Goal: Information Seeking & Learning: Find specific fact

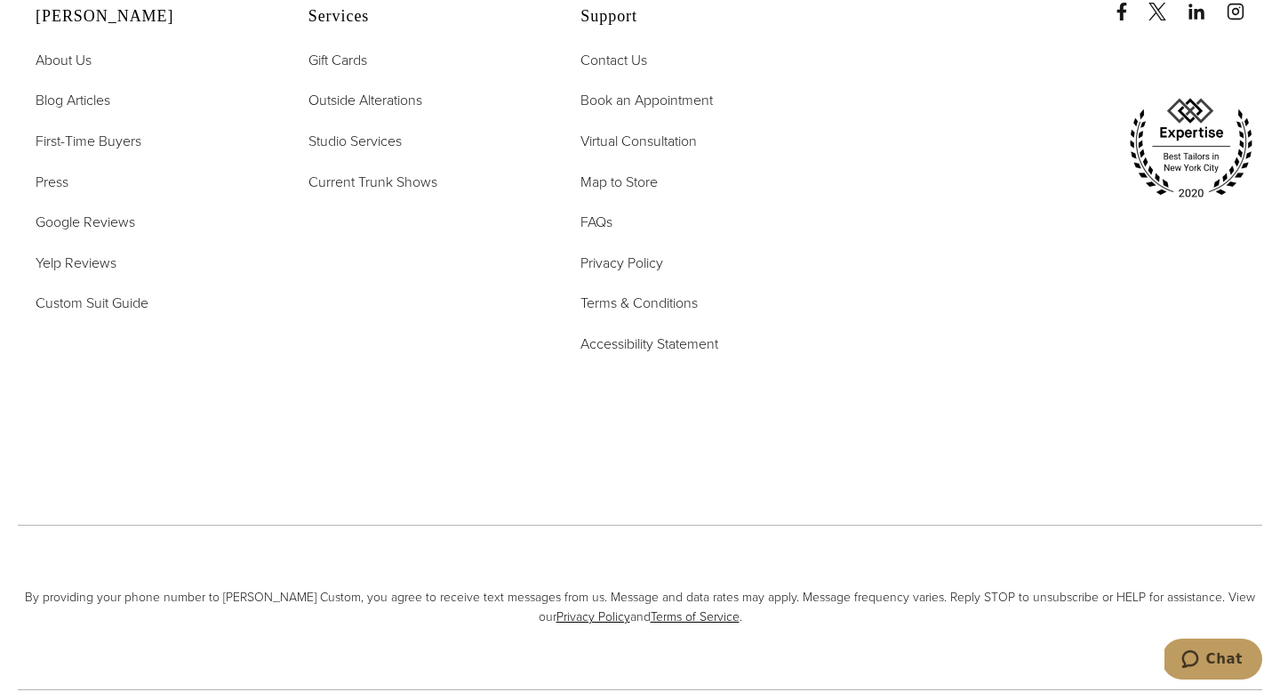
scroll to position [1289, 0]
click at [596, 224] on span "FAQs" at bounding box center [596, 222] width 32 height 20
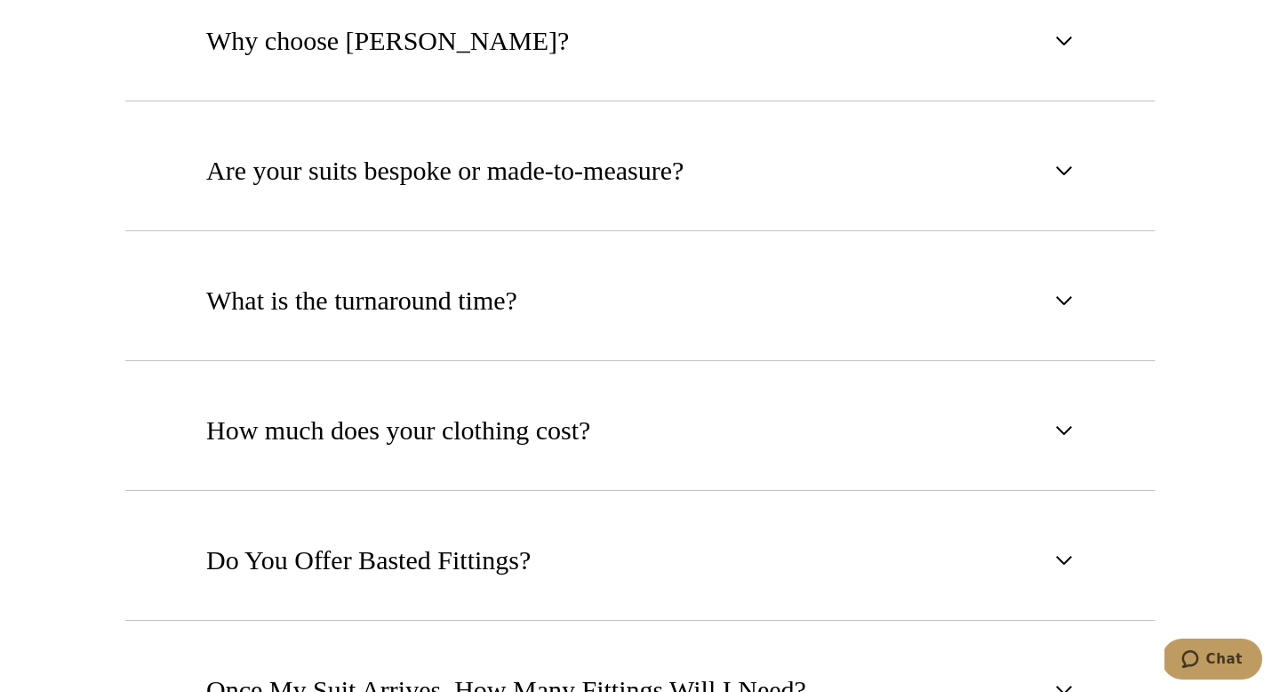
scroll to position [1050, 0]
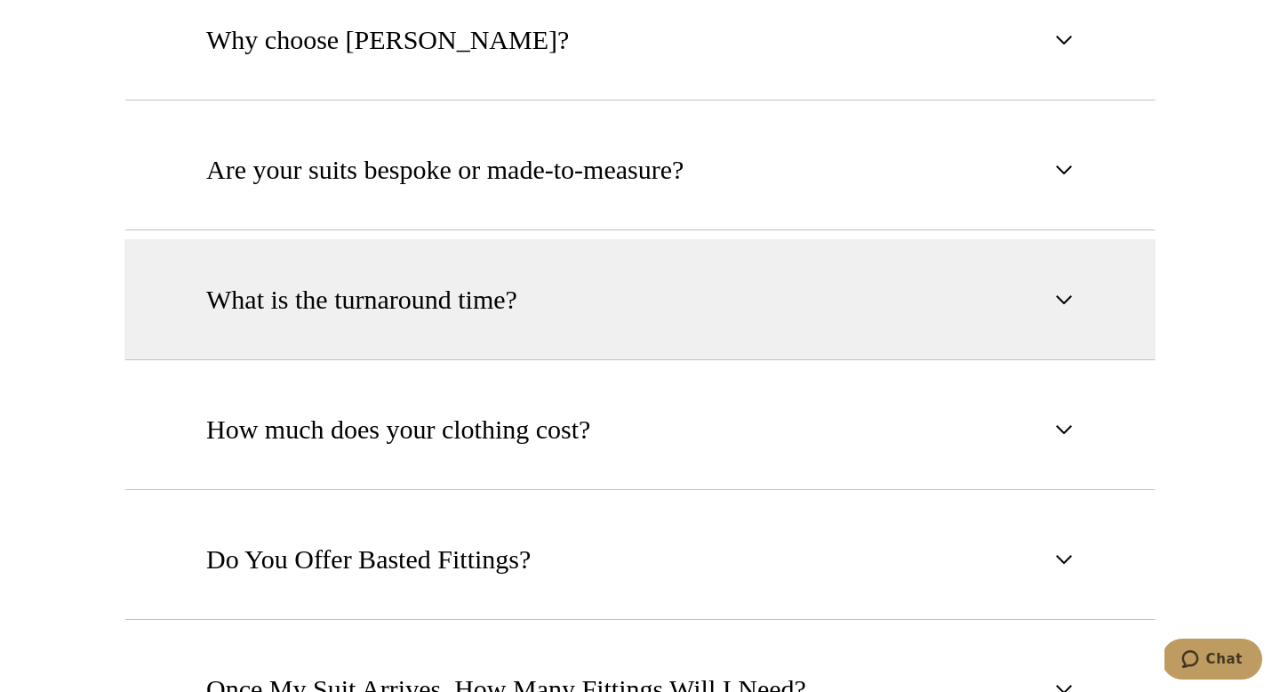
click at [599, 248] on button "What is the turnaround time?" at bounding box center [639, 299] width 1031 height 121
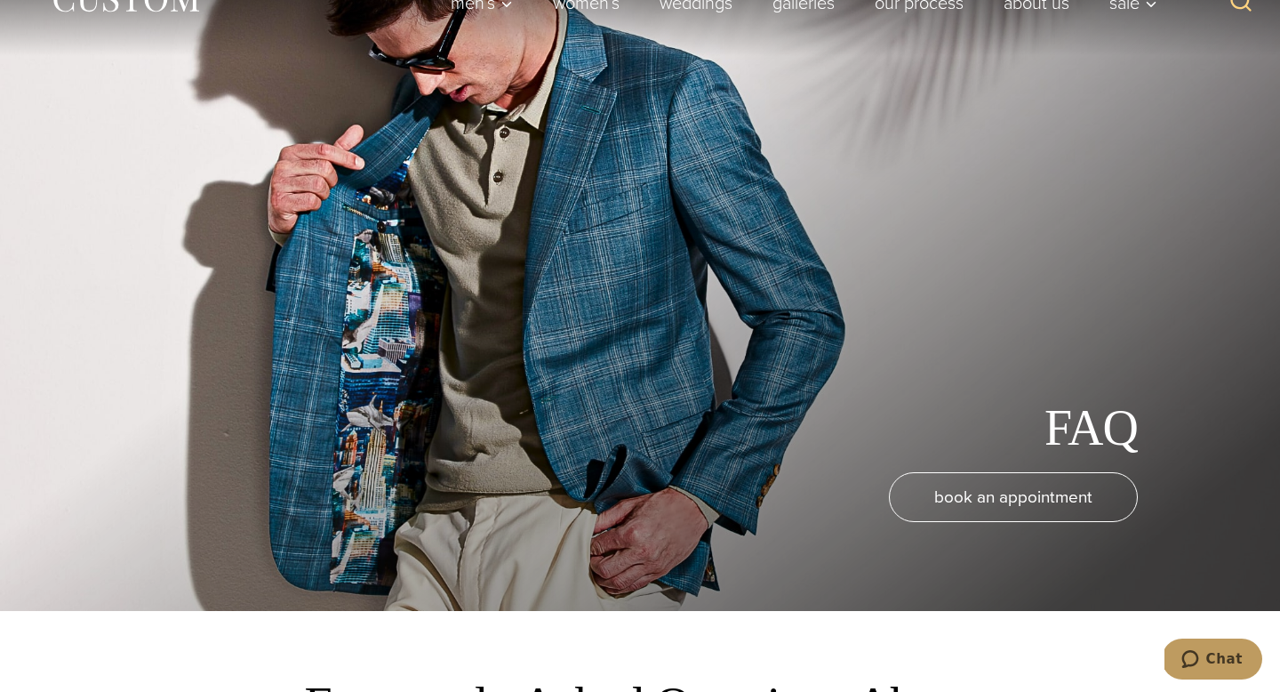
scroll to position [0, 0]
